Goal: Information Seeking & Learning: Stay updated

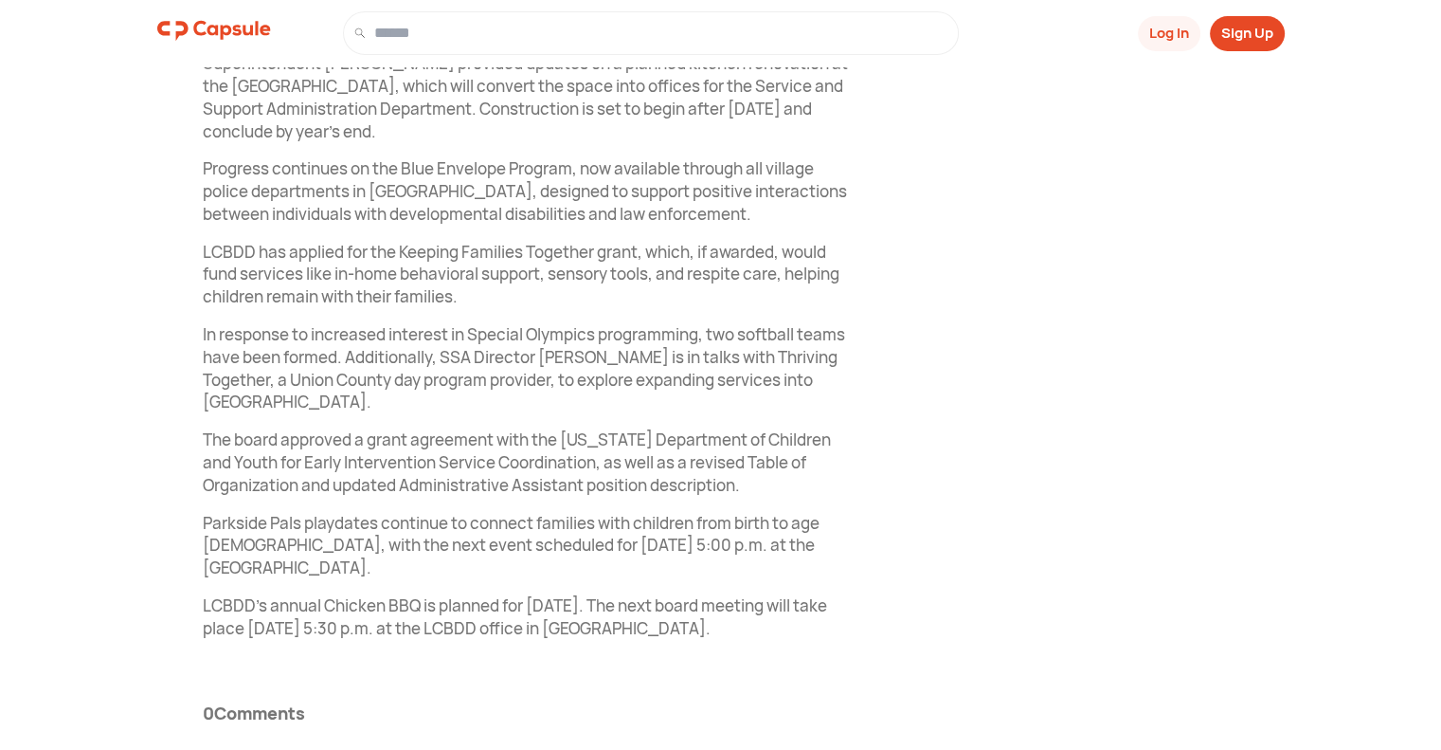
scroll to position [1063, 0]
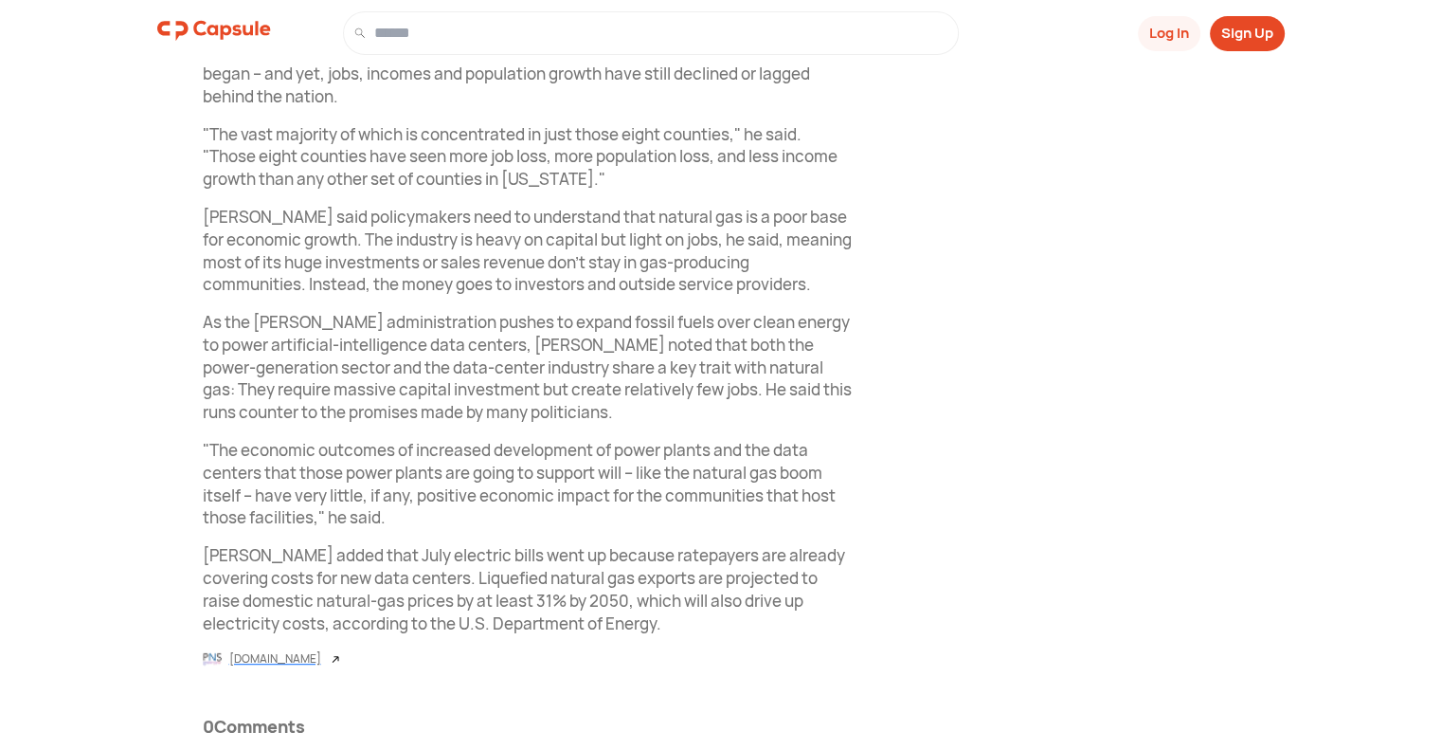
scroll to position [895, 0]
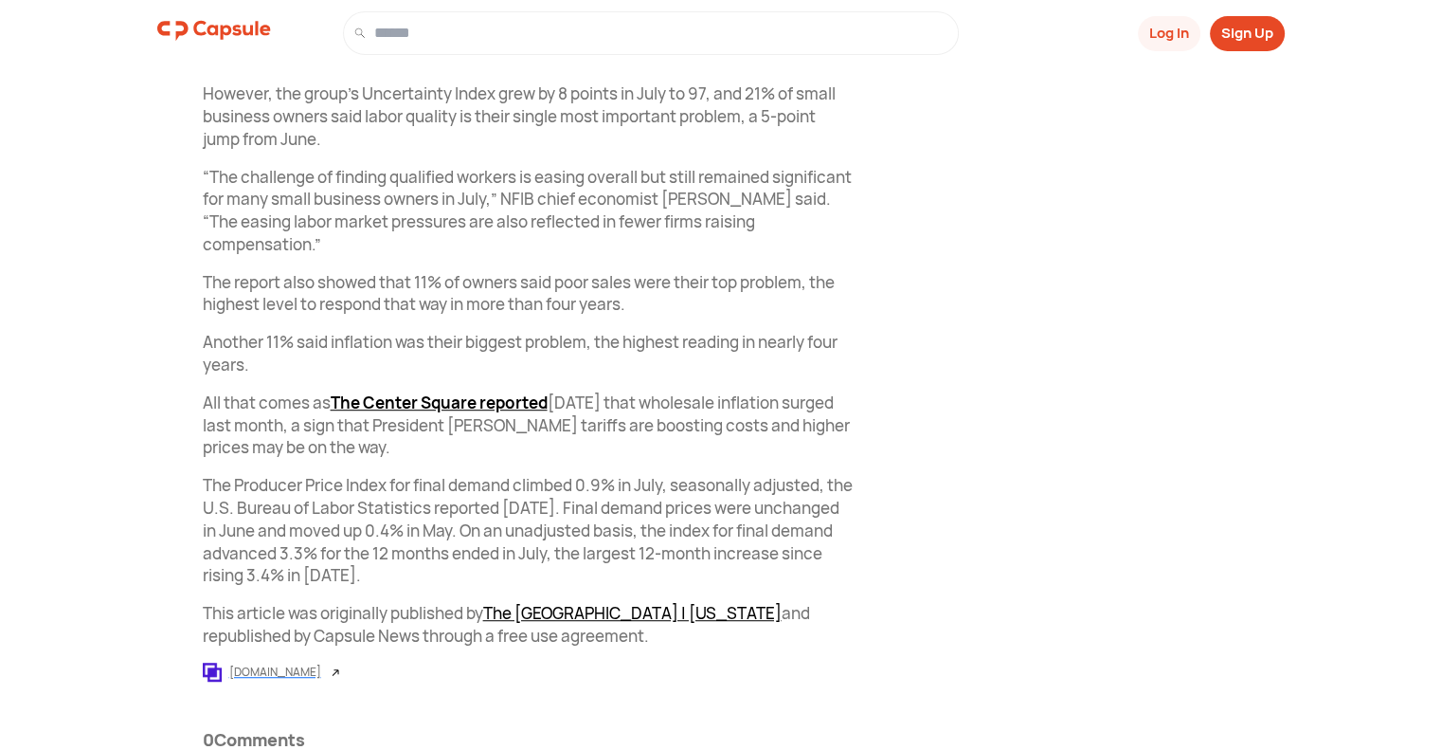
scroll to position [1042, 0]
